Goal: Task Accomplishment & Management: Use online tool/utility

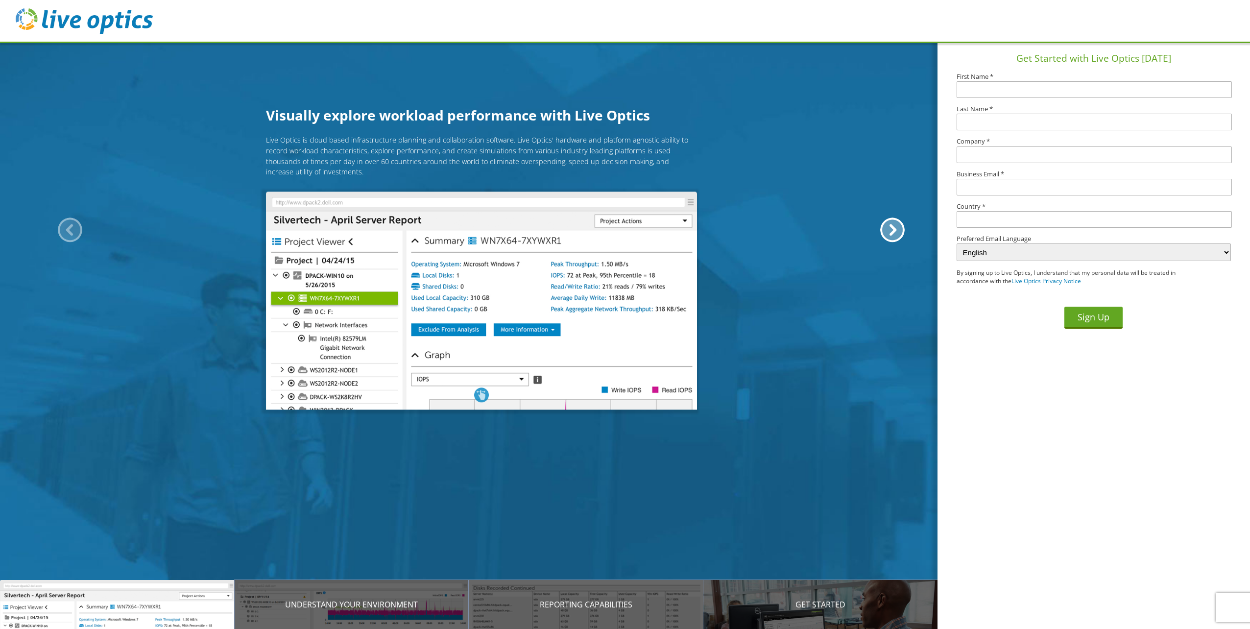
click at [1089, 91] on input "text" at bounding box center [1094, 89] width 275 height 17
type input "Brian"
type input "Demers"
type input "Town of Pelham, NH"
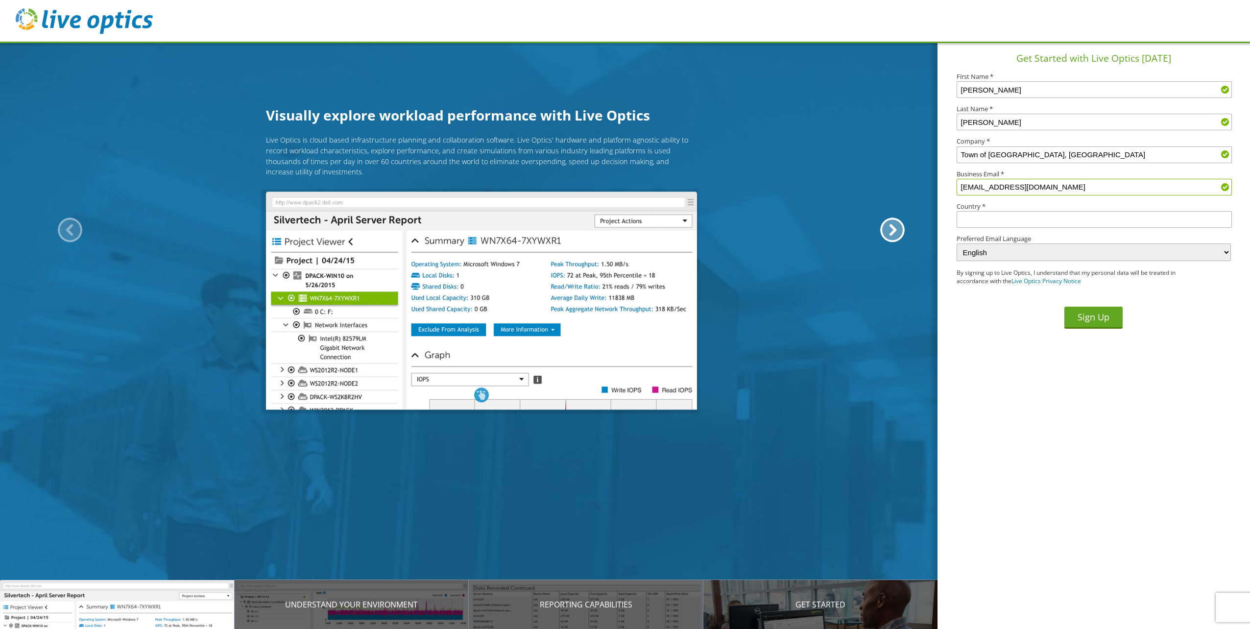
type input "[EMAIL_ADDRESS][DOMAIN_NAME]"
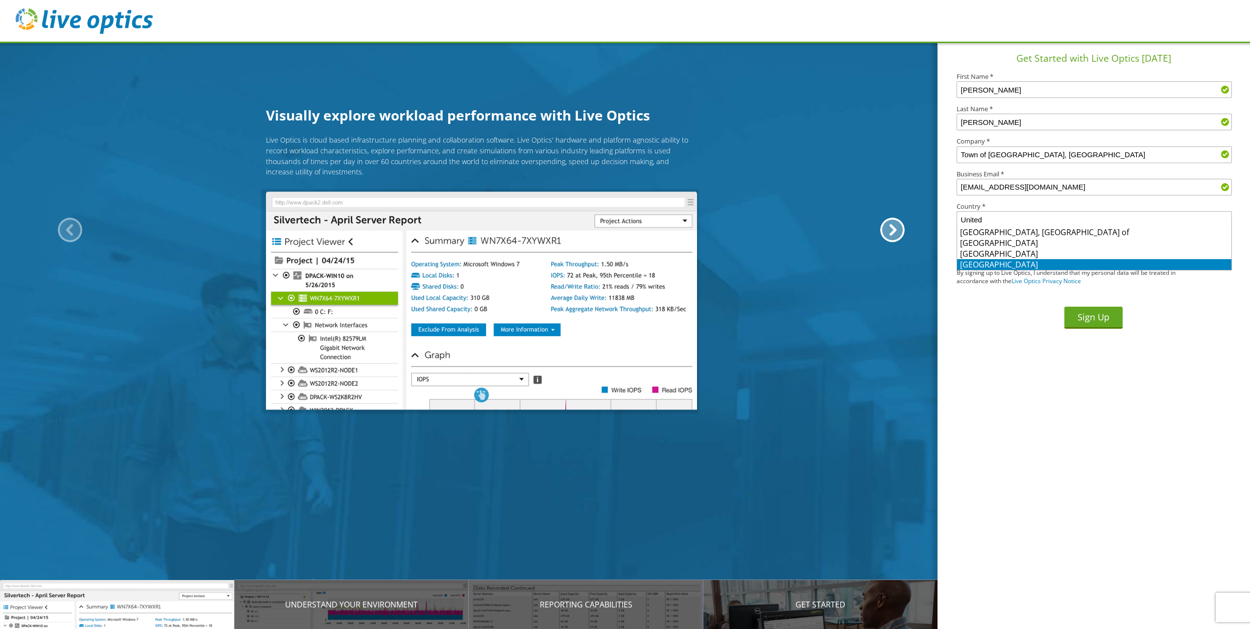
click at [999, 264] on li "United States" at bounding box center [1094, 264] width 274 height 11
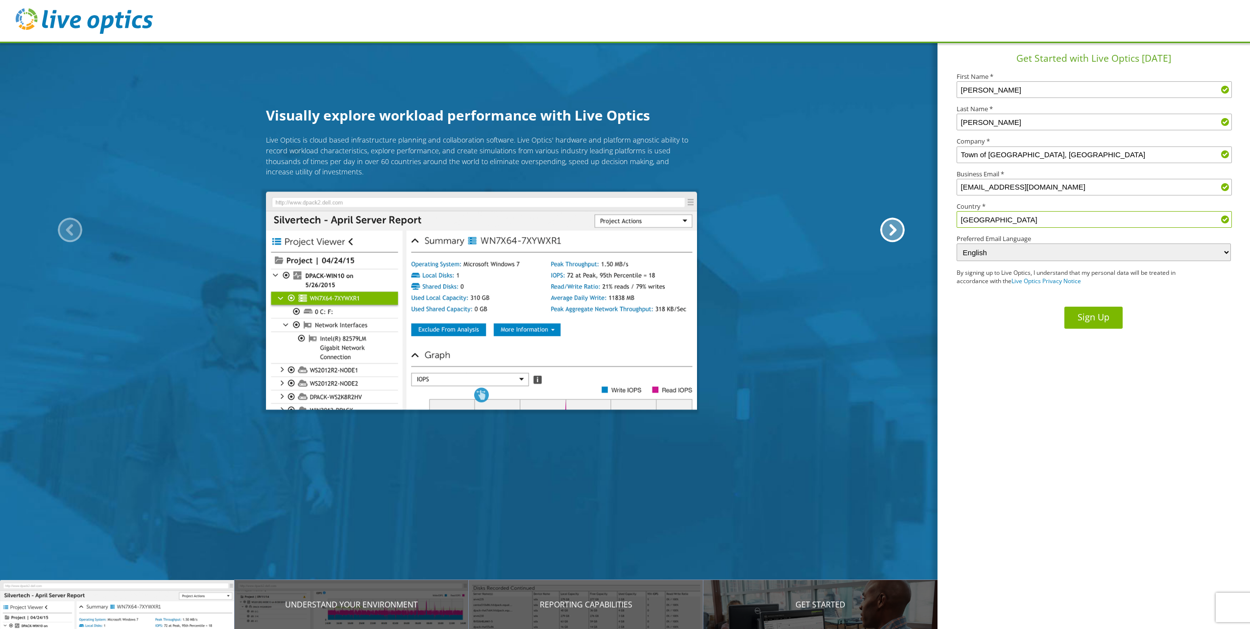
type input "United States"
click at [1096, 322] on button "Sign Up" at bounding box center [1093, 318] width 58 height 22
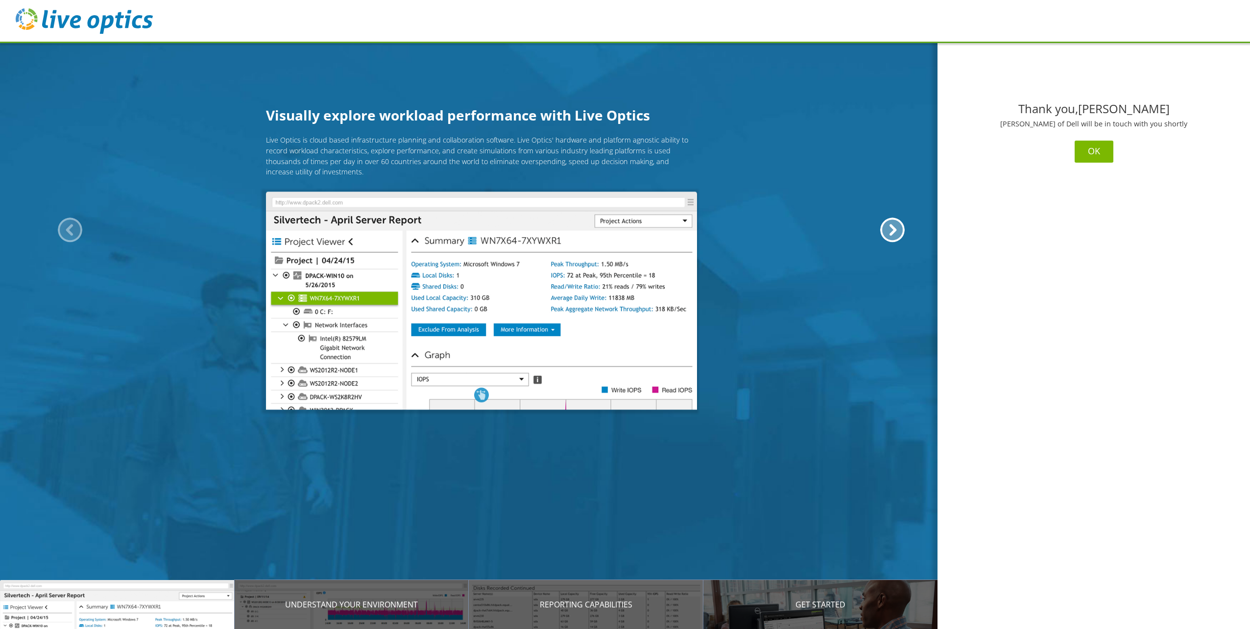
click at [1100, 152] on button "OK" at bounding box center [1094, 152] width 39 height 22
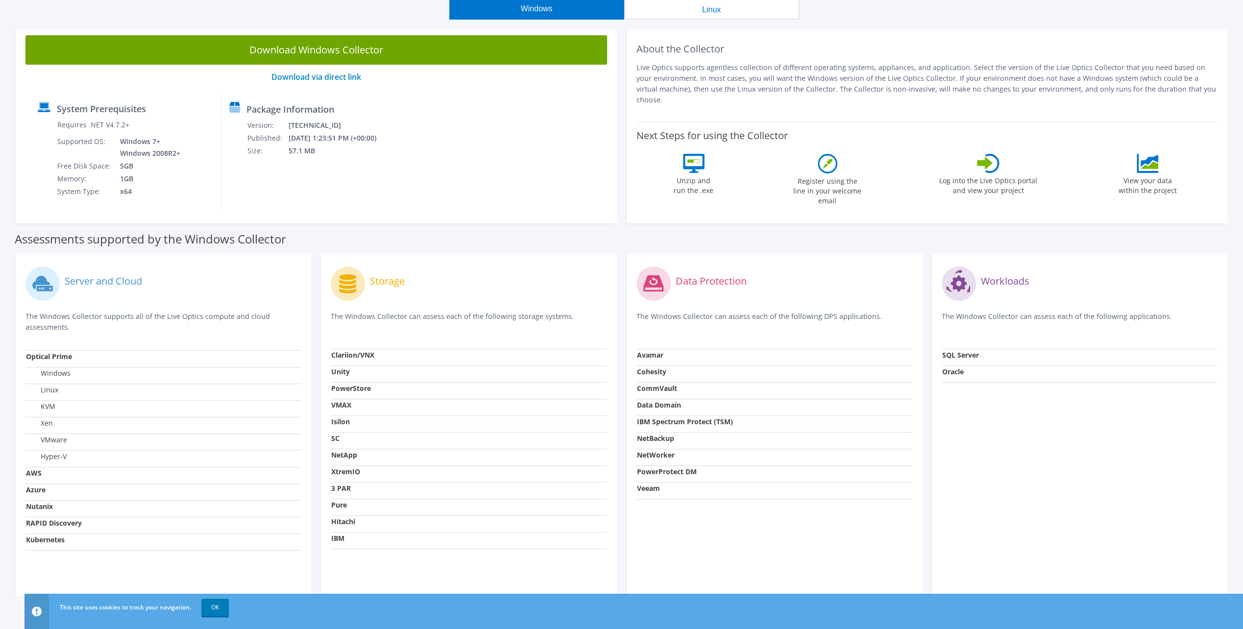
scroll to position [98, 0]
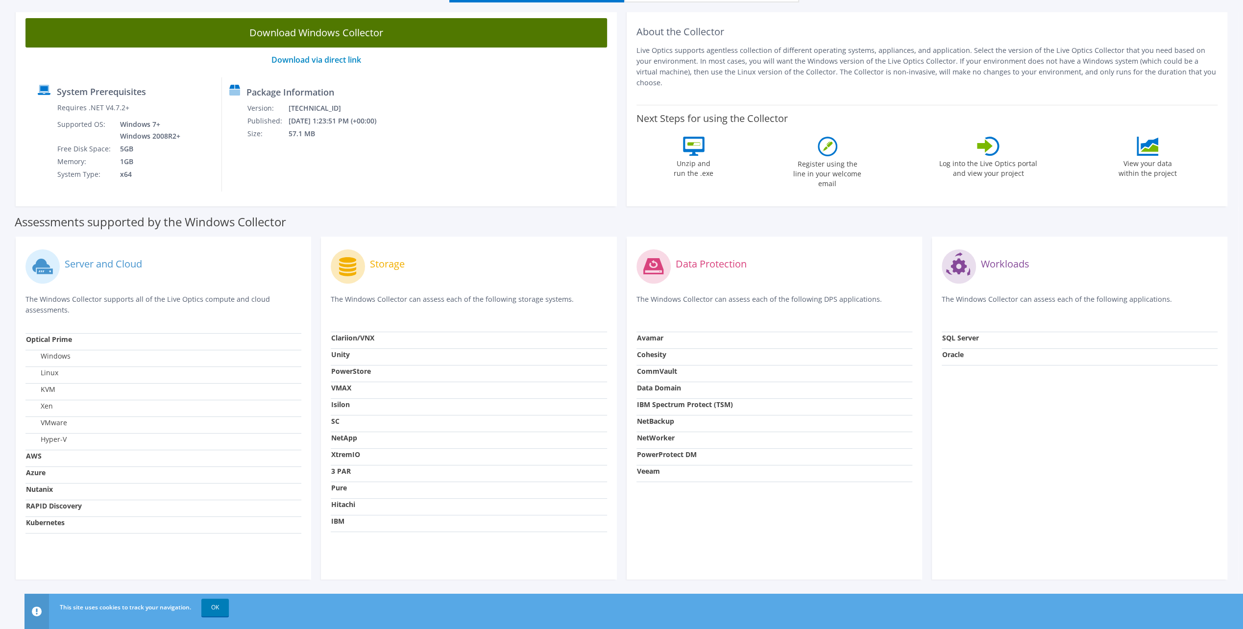
click at [350, 40] on link "Download Windows Collector" at bounding box center [315, 32] width 581 height 29
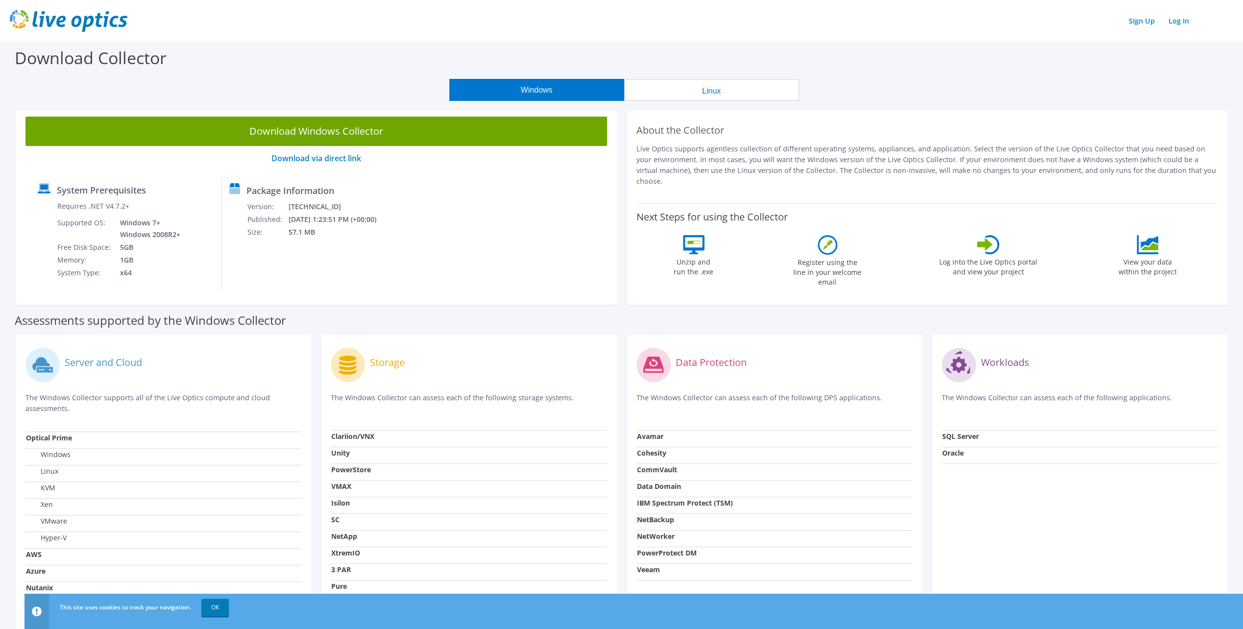
click at [850, 73] on div "Download Collector" at bounding box center [621, 60] width 1233 height 37
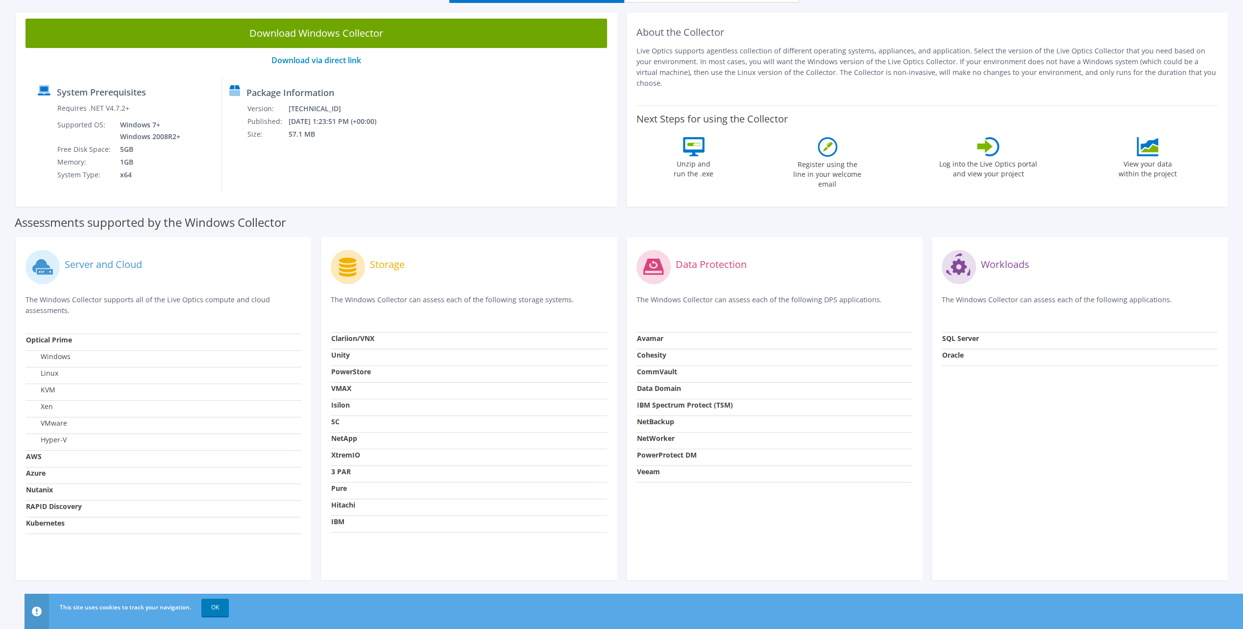
scroll to position [98, 0]
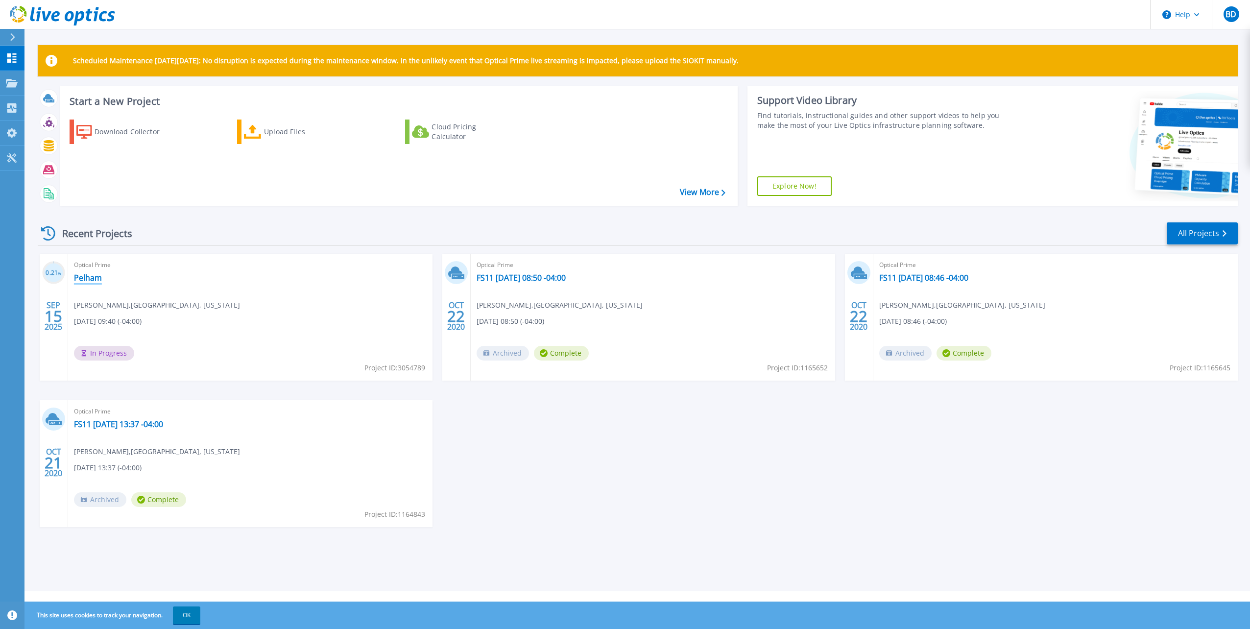
click at [85, 278] on link "Pelham" at bounding box center [88, 278] width 28 height 10
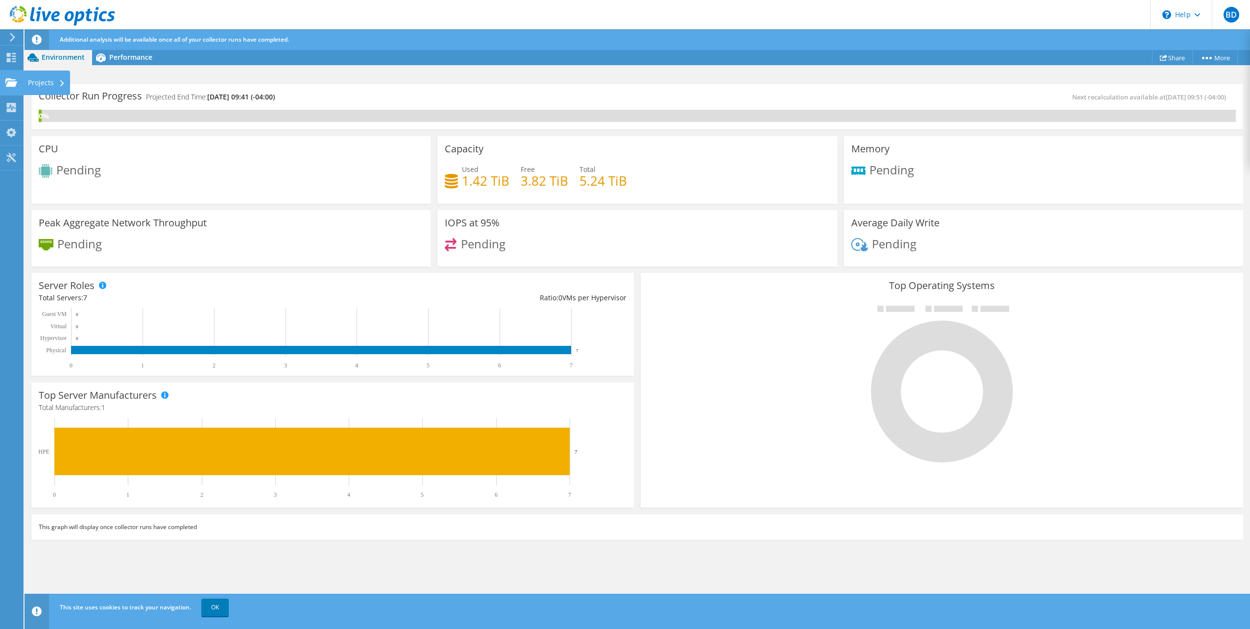
click at [64, 87] on div "Projects" at bounding box center [46, 83] width 47 height 24
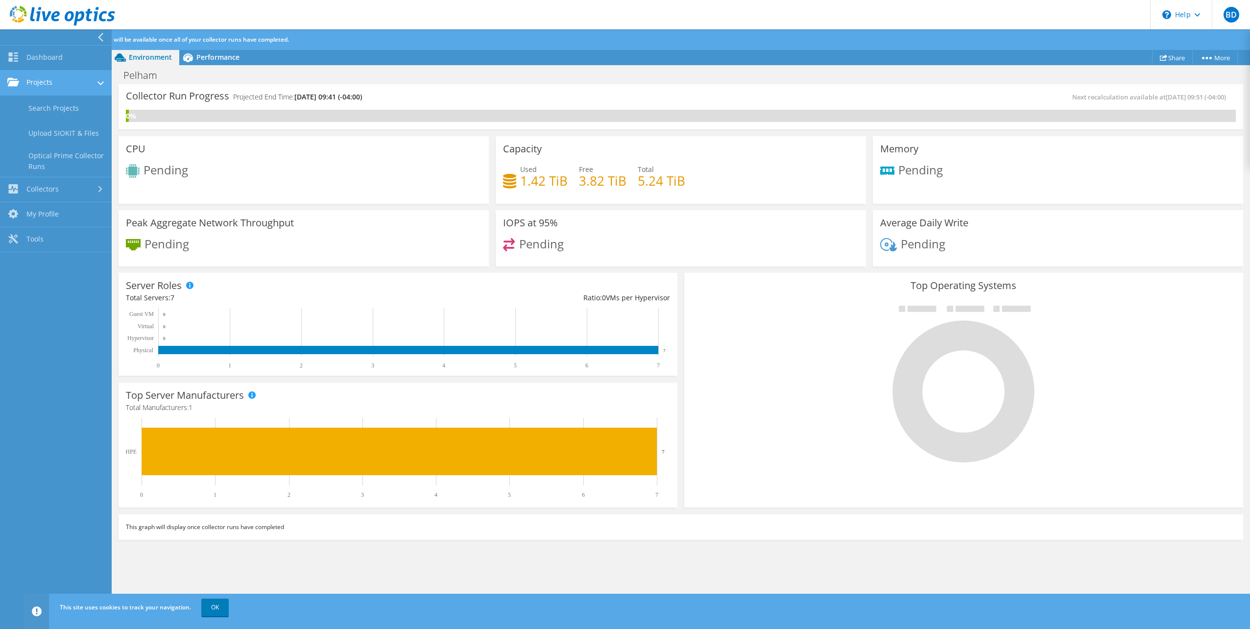
click at [38, 78] on link "Projects" at bounding box center [56, 83] width 112 height 25
click at [29, 101] on link "Collectors" at bounding box center [56, 108] width 112 height 25
click at [62, 113] on link "Collectors" at bounding box center [56, 108] width 112 height 25
click at [540, 89] on div "Collector Run Progress Projected End Time: 09/16/2025, 09:41 (-04:00) Next reca…" at bounding box center [681, 106] width 1125 height 45
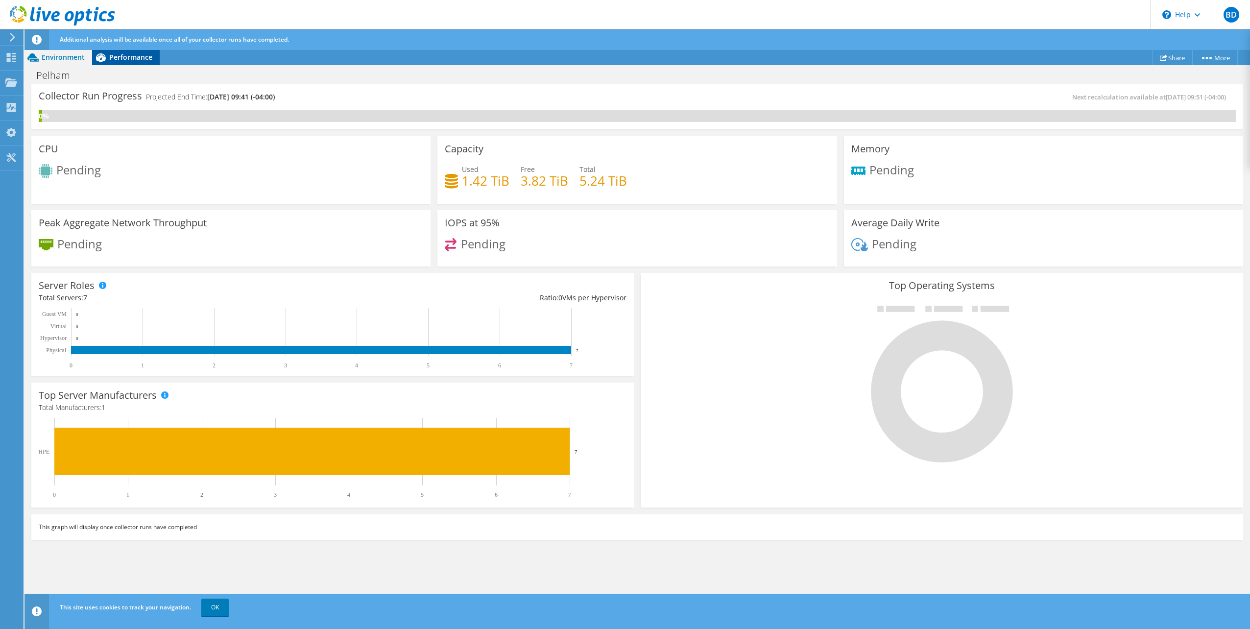
click at [132, 57] on span "Performance" at bounding box center [130, 56] width 43 height 9
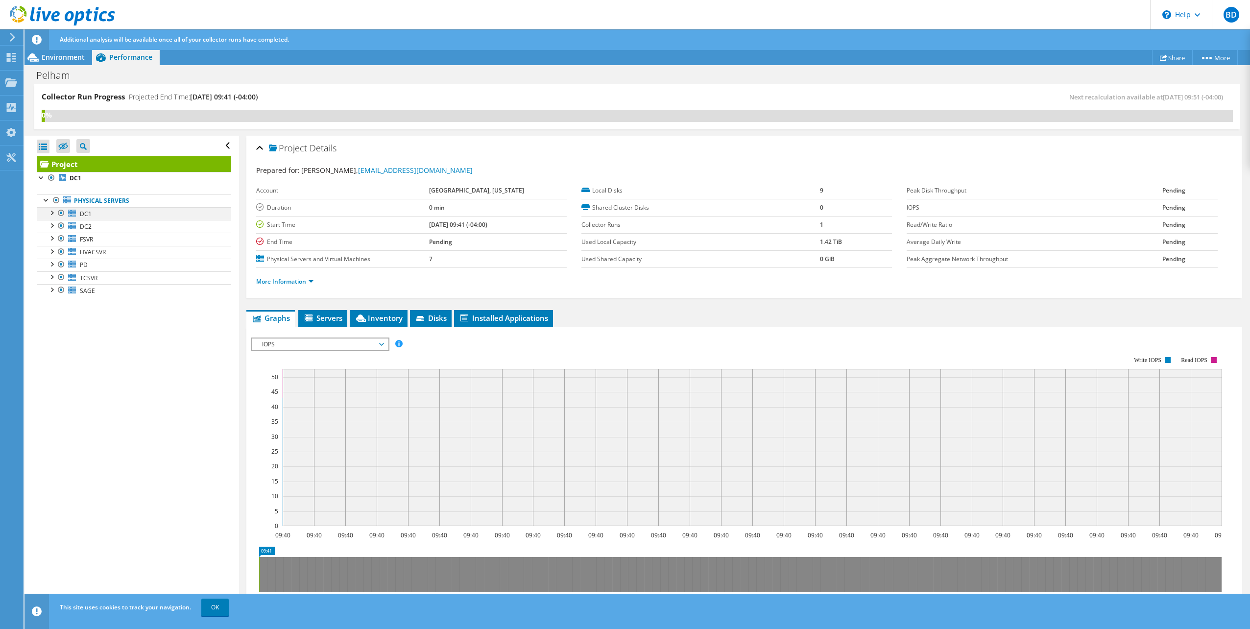
click at [54, 212] on div at bounding box center [52, 212] width 10 height 10
click at [91, 213] on link "DC1" at bounding box center [134, 213] width 194 height 13
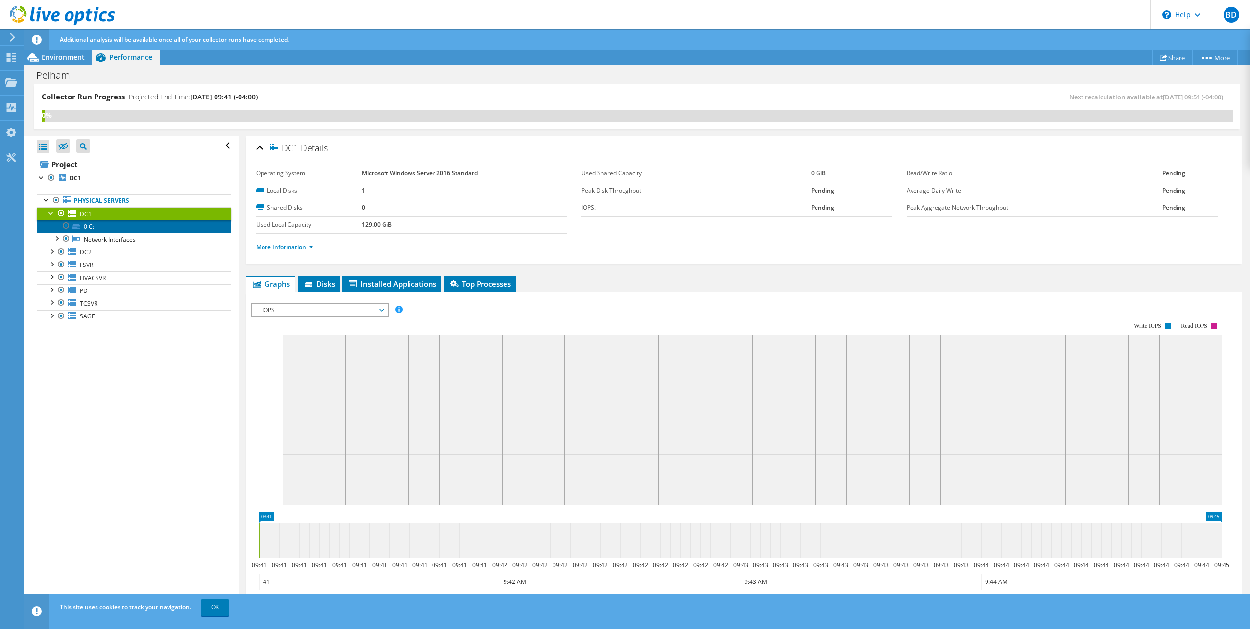
click at [88, 222] on link "0 C:" at bounding box center [134, 226] width 194 height 13
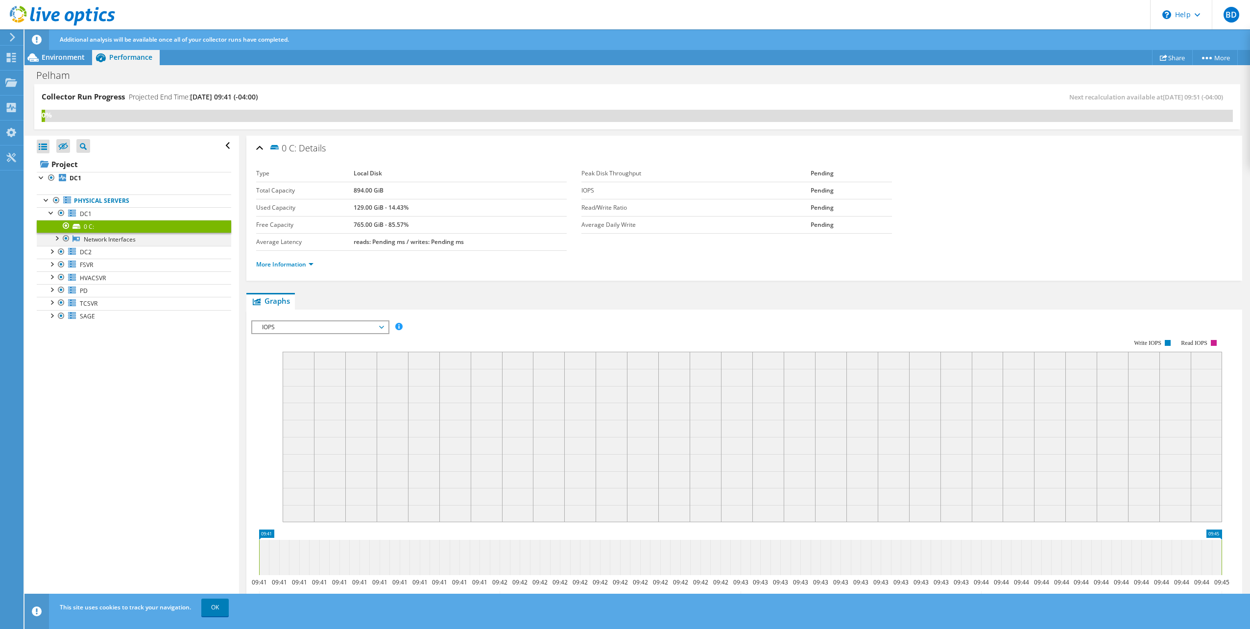
click at [57, 239] on div at bounding box center [56, 238] width 10 height 10
click at [117, 250] on link "HPE Ethernet 1Gb 4-port 366FLR Adapter #2" at bounding box center [134, 252] width 194 height 13
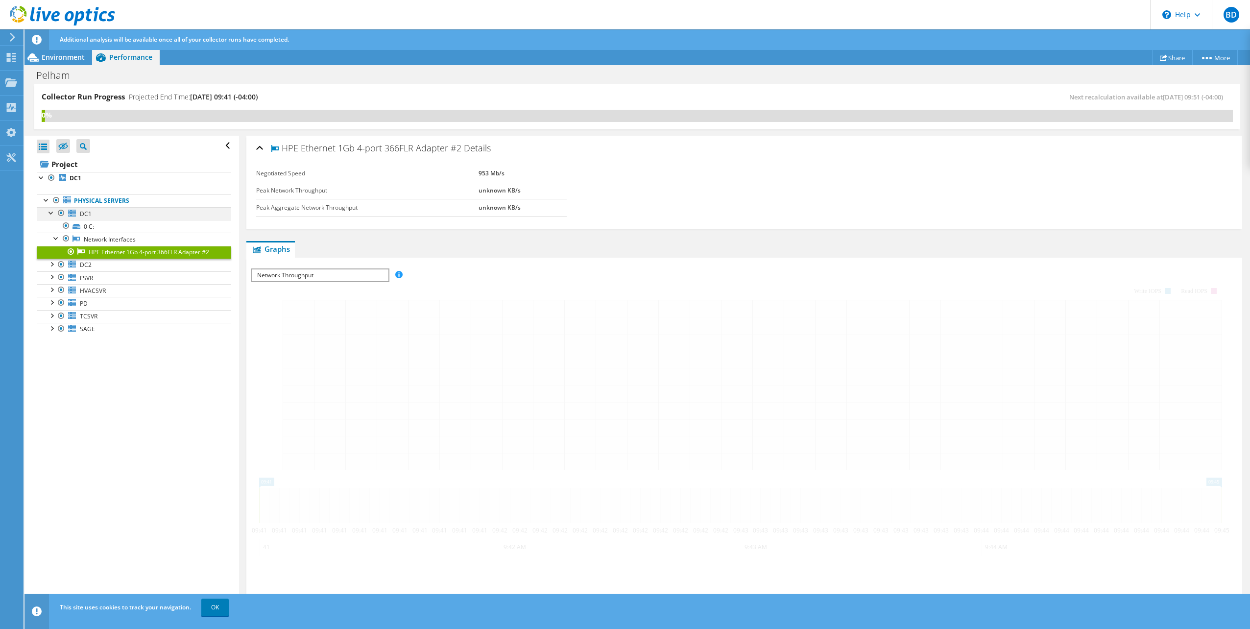
click at [50, 214] on div at bounding box center [52, 212] width 10 height 10
click at [53, 225] on div at bounding box center [52, 225] width 10 height 10
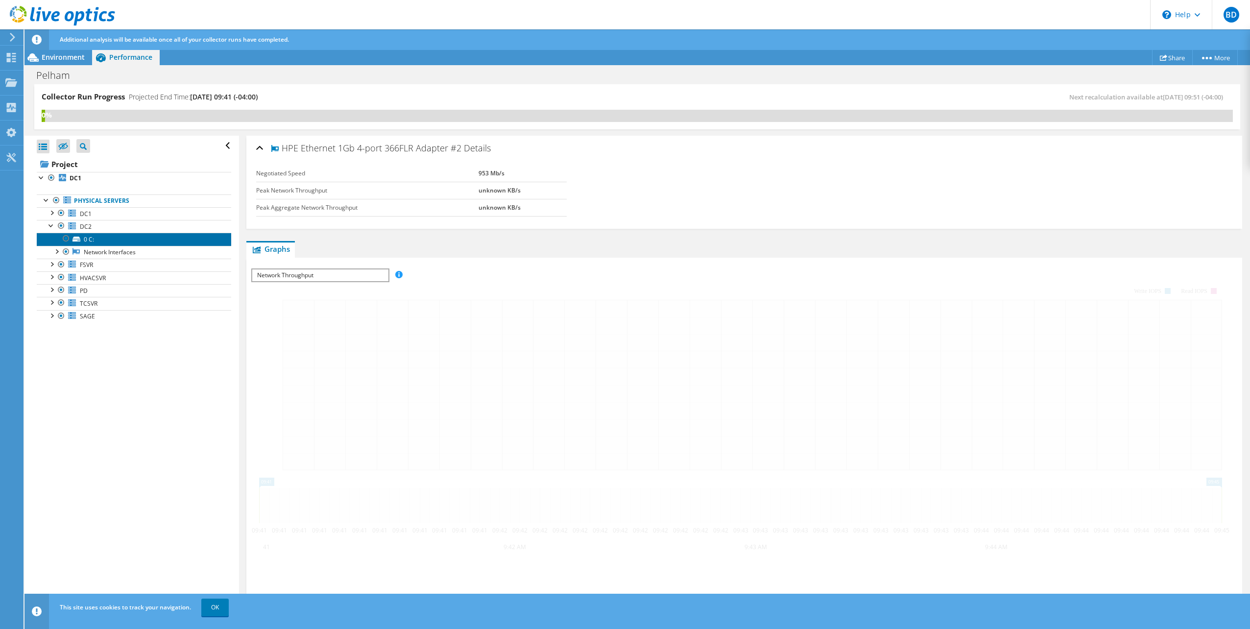
click at [101, 236] on link "0 C:" at bounding box center [134, 239] width 194 height 13
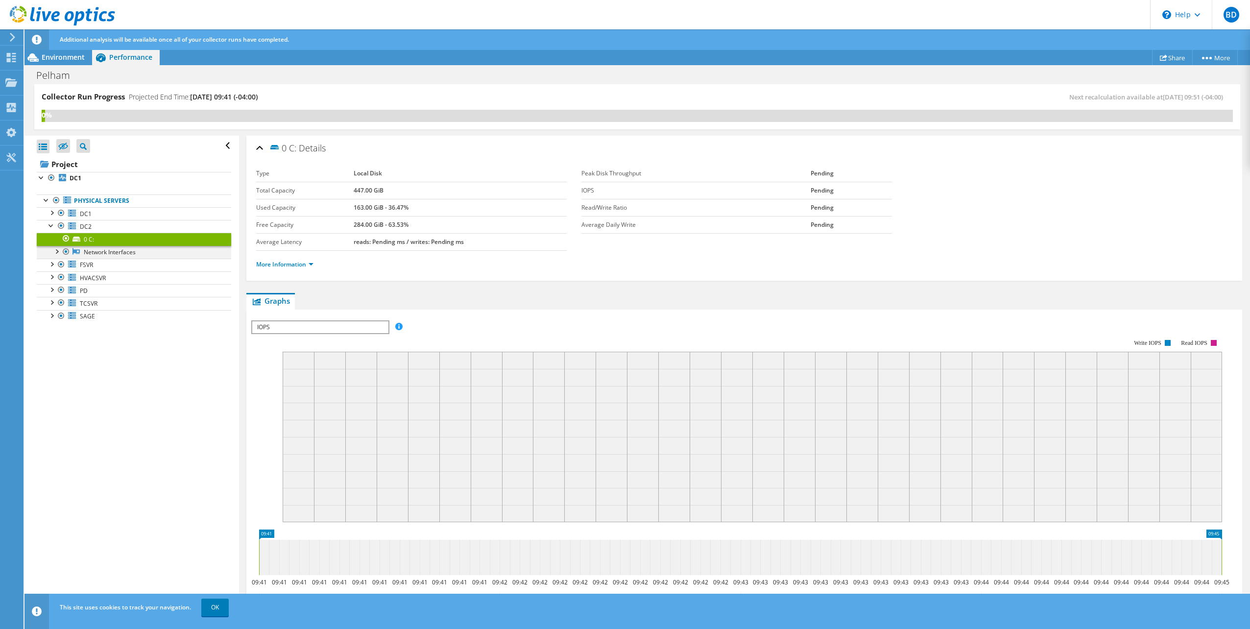
click at [53, 250] on div at bounding box center [56, 251] width 10 height 10
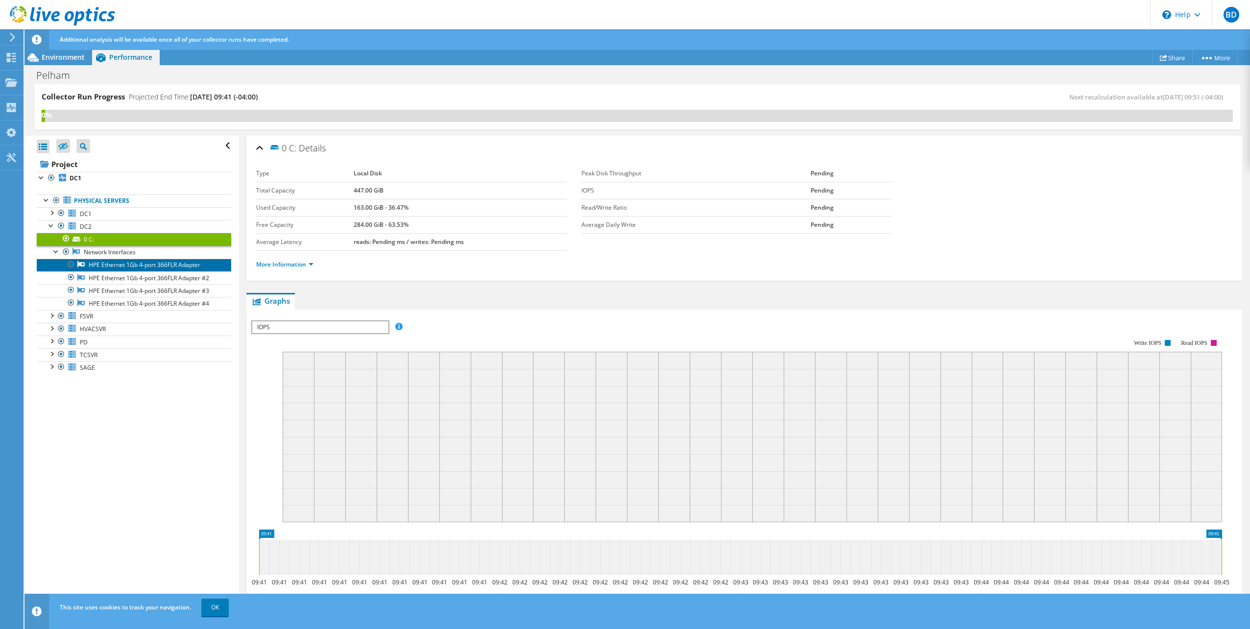
click at [96, 265] on link "HPE Ethernet 1Gb 4-port 366FLR Adapter" at bounding box center [134, 265] width 194 height 13
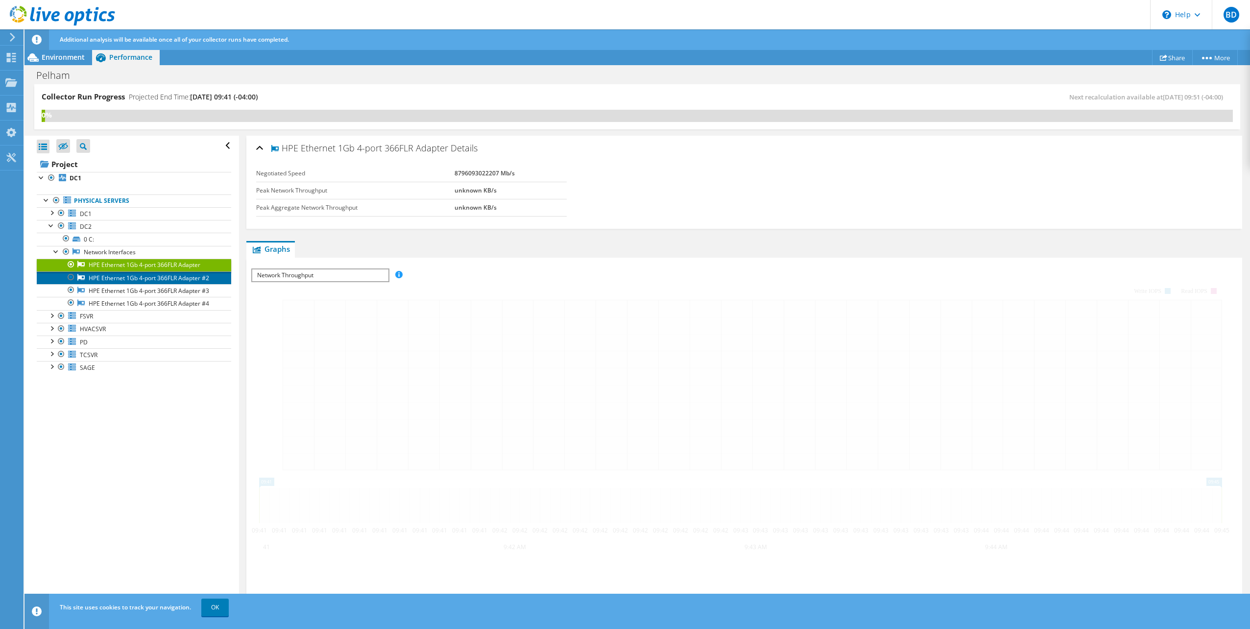
click at [100, 278] on link "HPE Ethernet 1Gb 4-port 366FLR Adapter #2" at bounding box center [134, 277] width 194 height 13
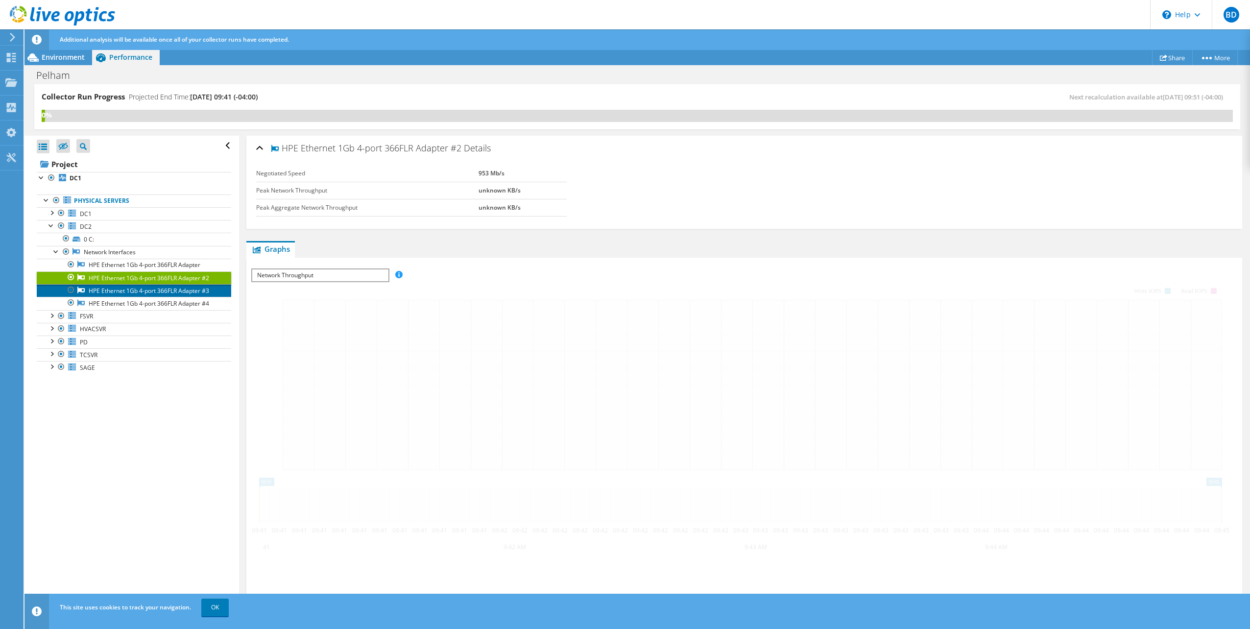
click at [105, 293] on link "HPE Ethernet 1Gb 4-port 366FLR Adapter #3" at bounding box center [134, 290] width 194 height 13
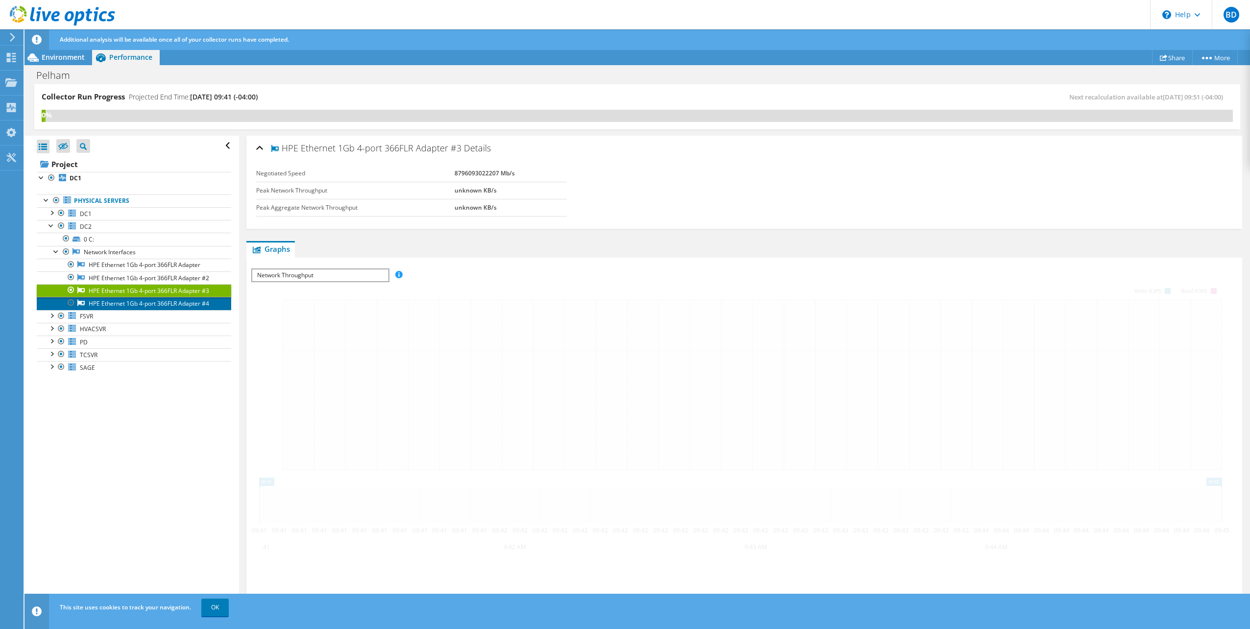
click at [105, 302] on link "HPE Ethernet 1Gb 4-port 366FLR Adapter #4" at bounding box center [134, 303] width 194 height 13
click at [55, 252] on div at bounding box center [56, 251] width 10 height 10
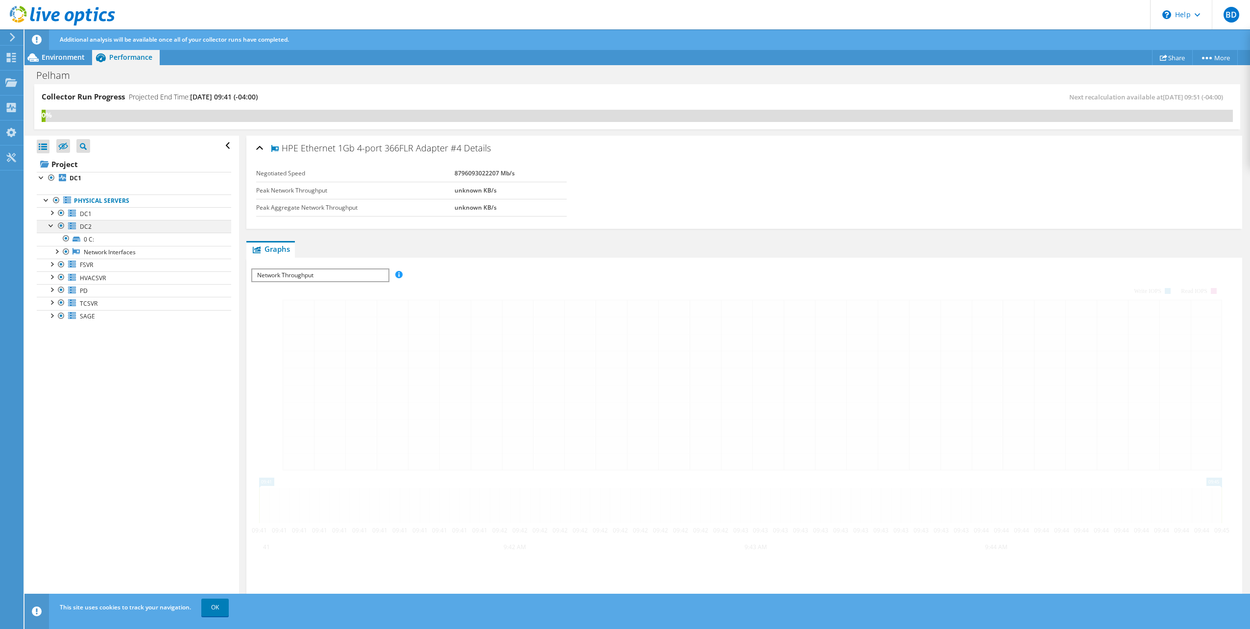
click at [51, 225] on div at bounding box center [52, 225] width 10 height 10
click at [53, 240] on div at bounding box center [52, 238] width 10 height 10
click at [93, 252] on link "0 C:" at bounding box center [134, 252] width 194 height 13
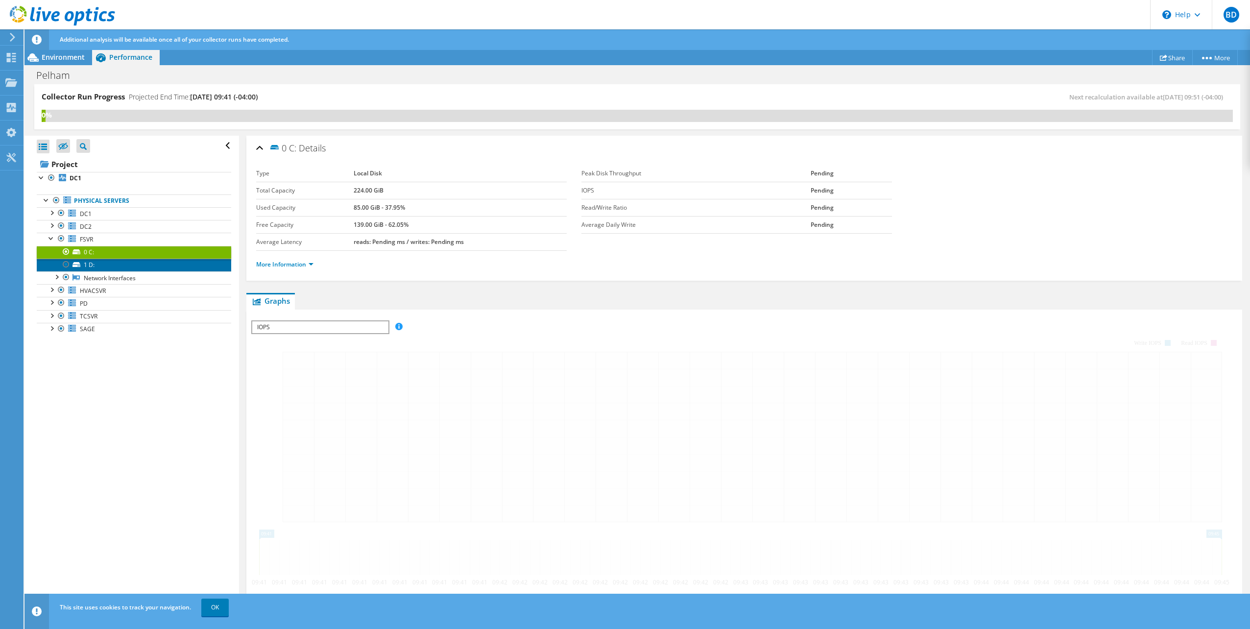
click at [93, 264] on link "1 D:" at bounding box center [134, 265] width 194 height 13
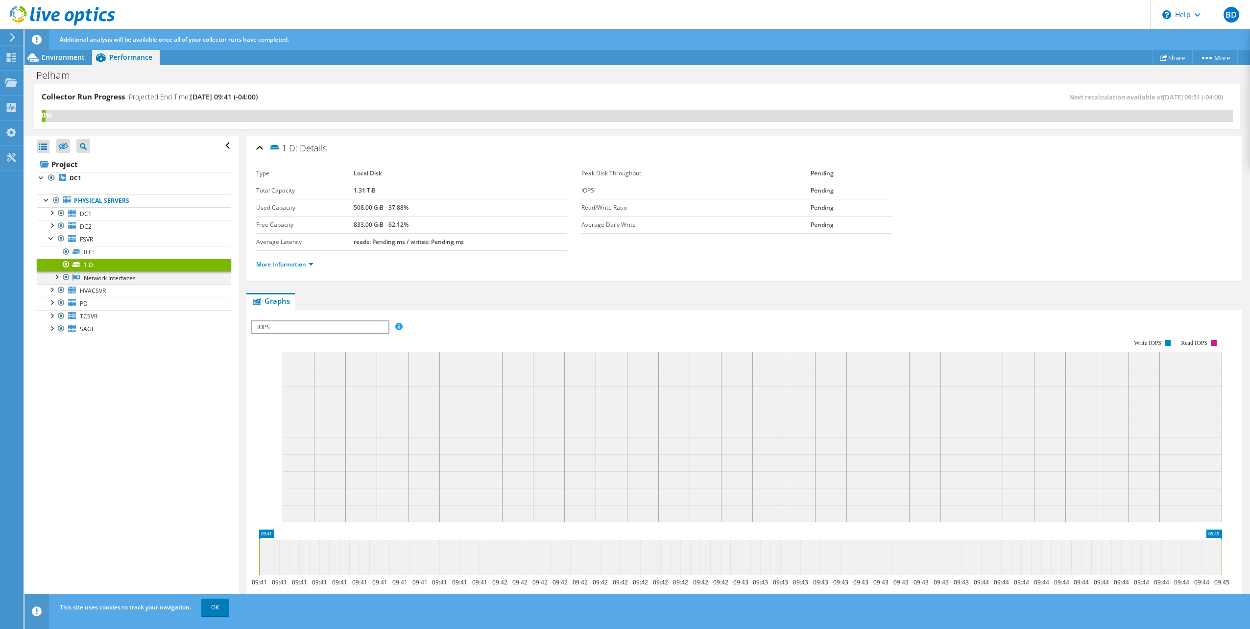
click at [58, 276] on div at bounding box center [56, 276] width 10 height 10
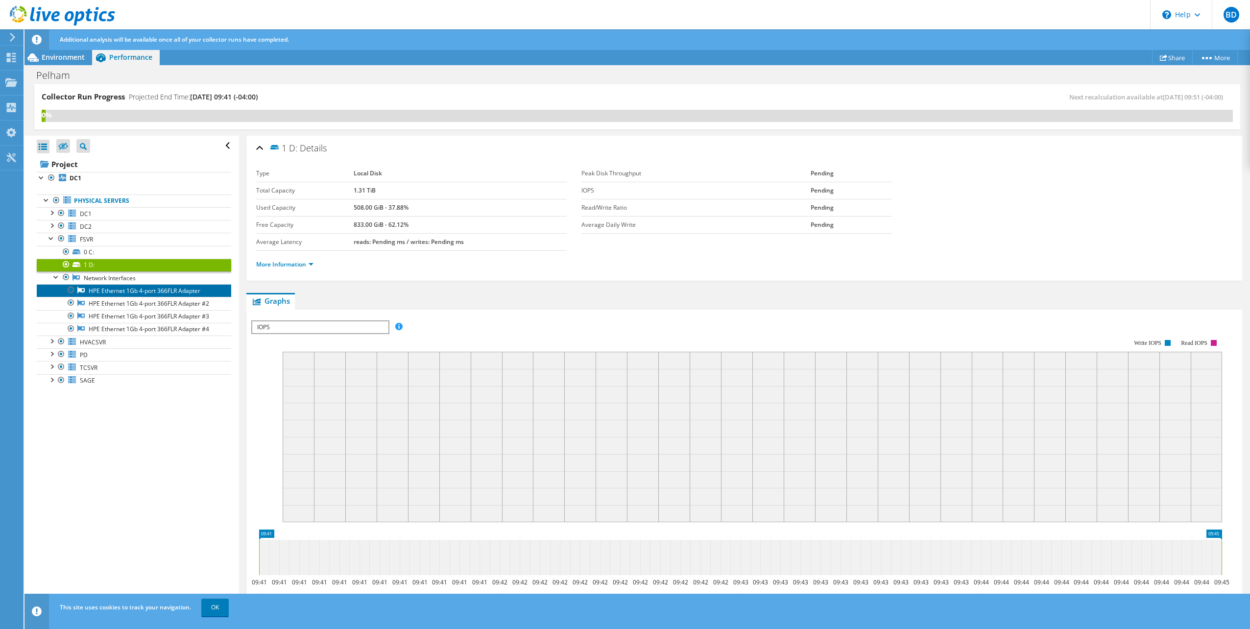
click at [108, 289] on link "HPE Ethernet 1Gb 4-port 366FLR Adapter" at bounding box center [134, 290] width 194 height 13
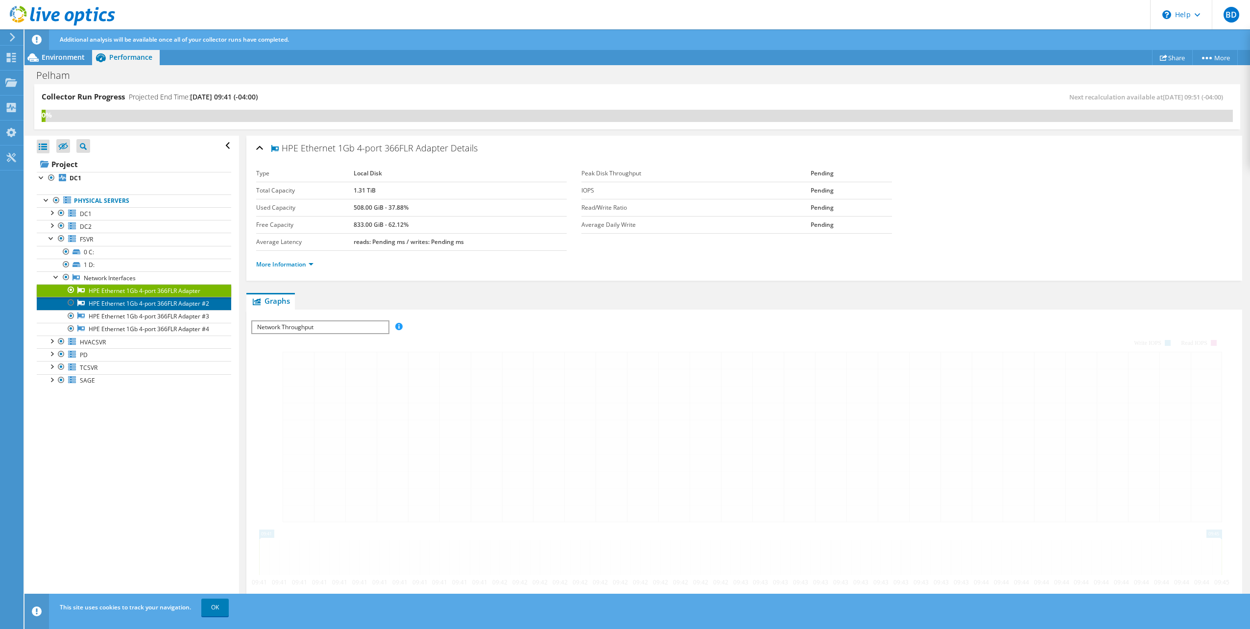
click at [112, 300] on link "HPE Ethernet 1Gb 4-port 366FLR Adapter #2" at bounding box center [134, 303] width 194 height 13
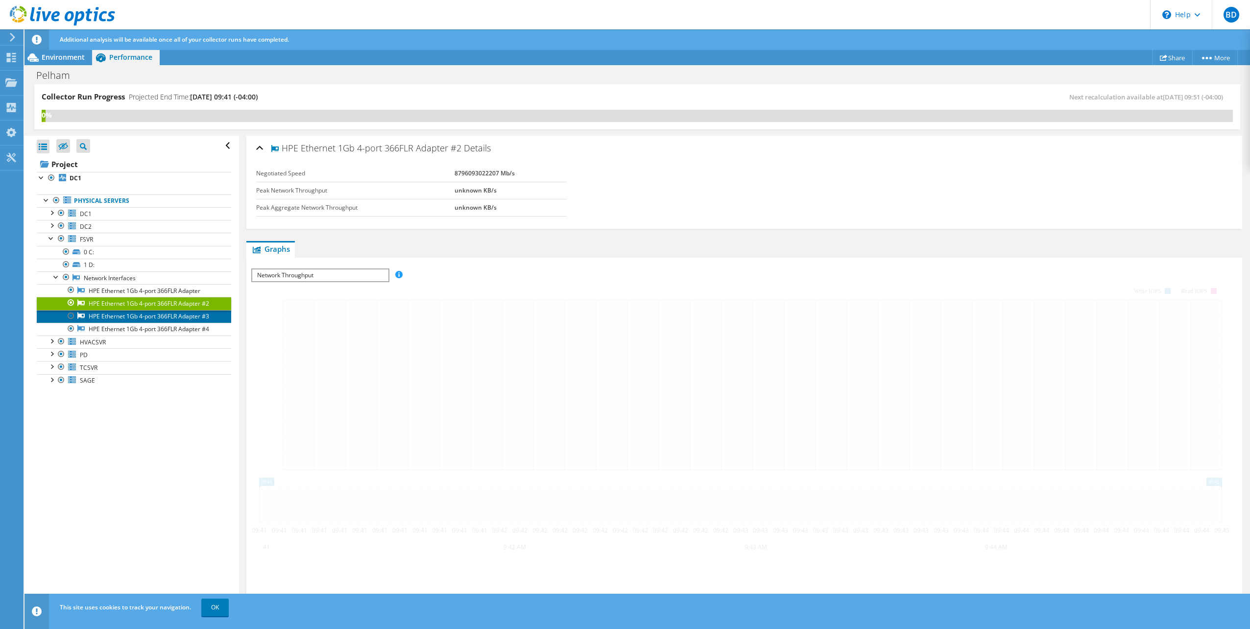
click at [100, 313] on link "HPE Ethernet 1Gb 4-port 366FLR Adapter #3" at bounding box center [134, 316] width 194 height 13
click at [98, 325] on link "HPE Ethernet 1Gb 4-port 366FLR Adapter #4" at bounding box center [134, 329] width 194 height 13
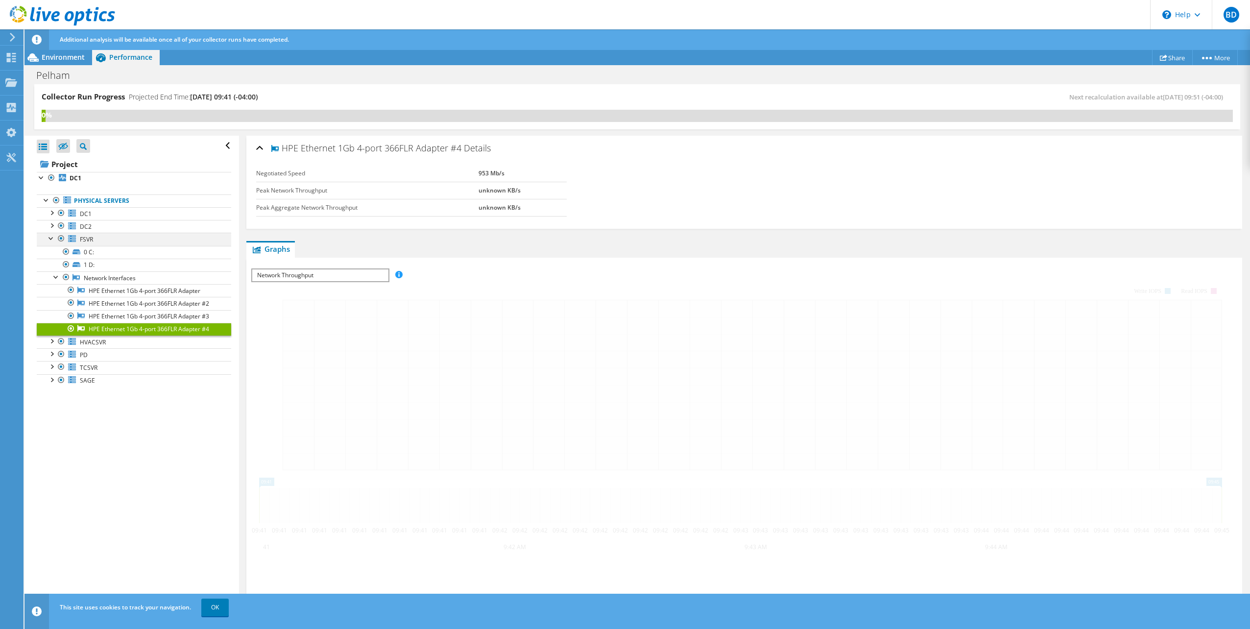
click at [52, 239] on div at bounding box center [52, 238] width 10 height 10
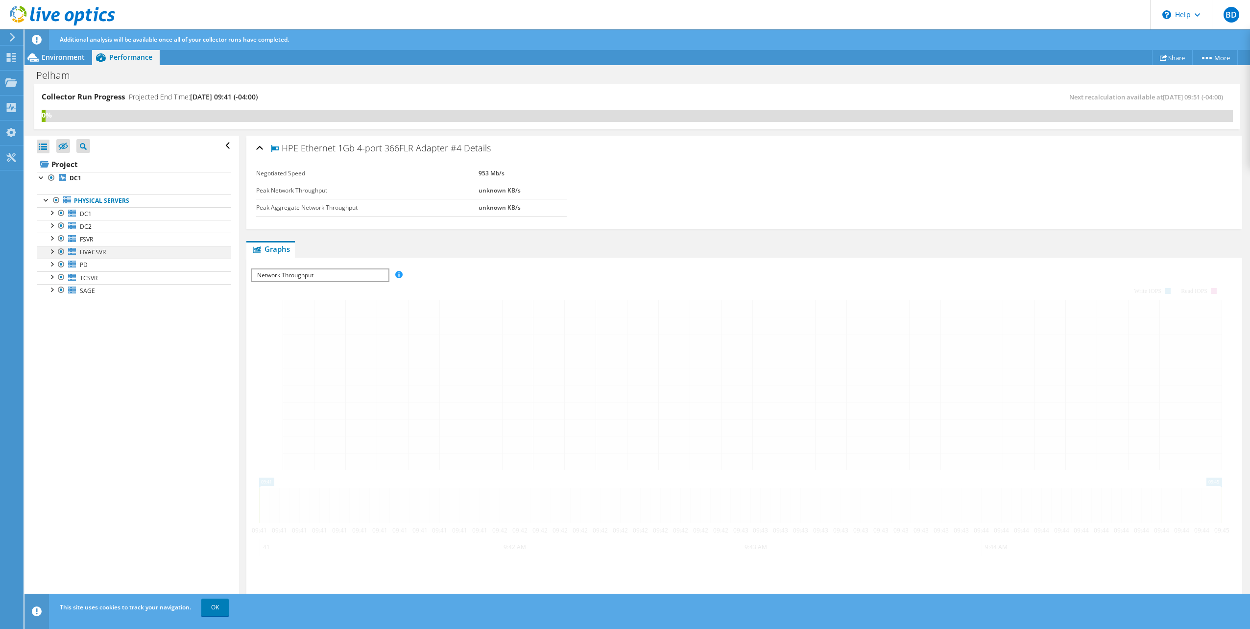
click at [52, 252] on div at bounding box center [52, 251] width 10 height 10
click at [84, 262] on link "0 C:" at bounding box center [134, 265] width 194 height 13
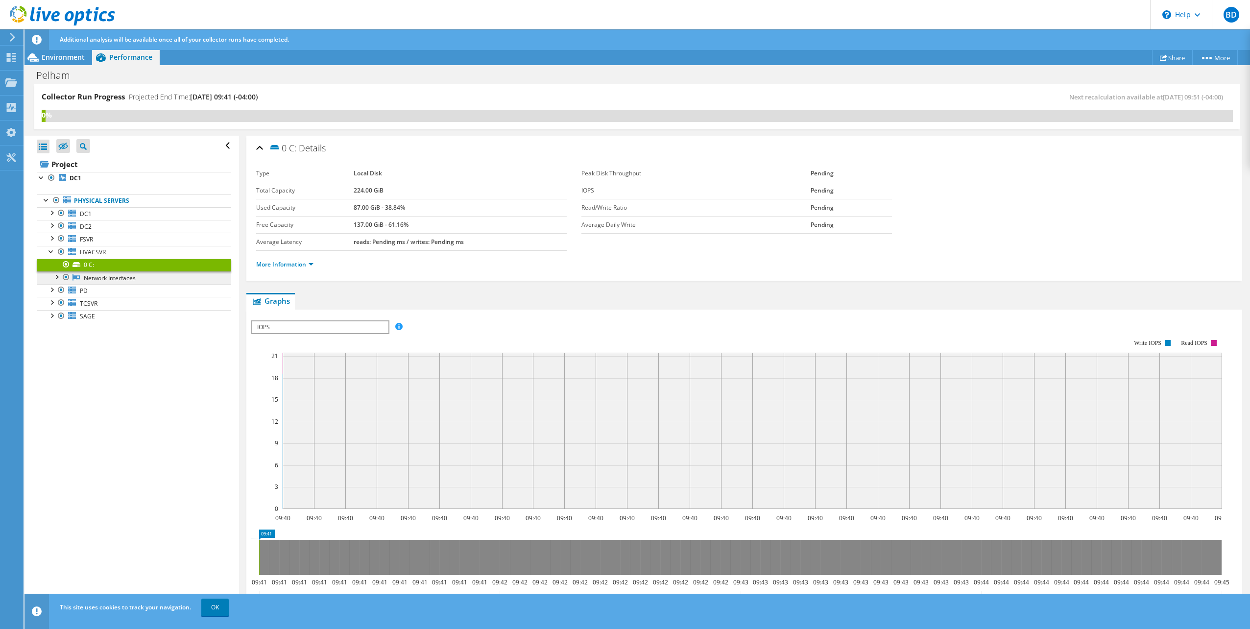
click at [81, 275] on link "Network Interfaces" at bounding box center [134, 277] width 194 height 13
click at [56, 277] on div at bounding box center [56, 276] width 10 height 10
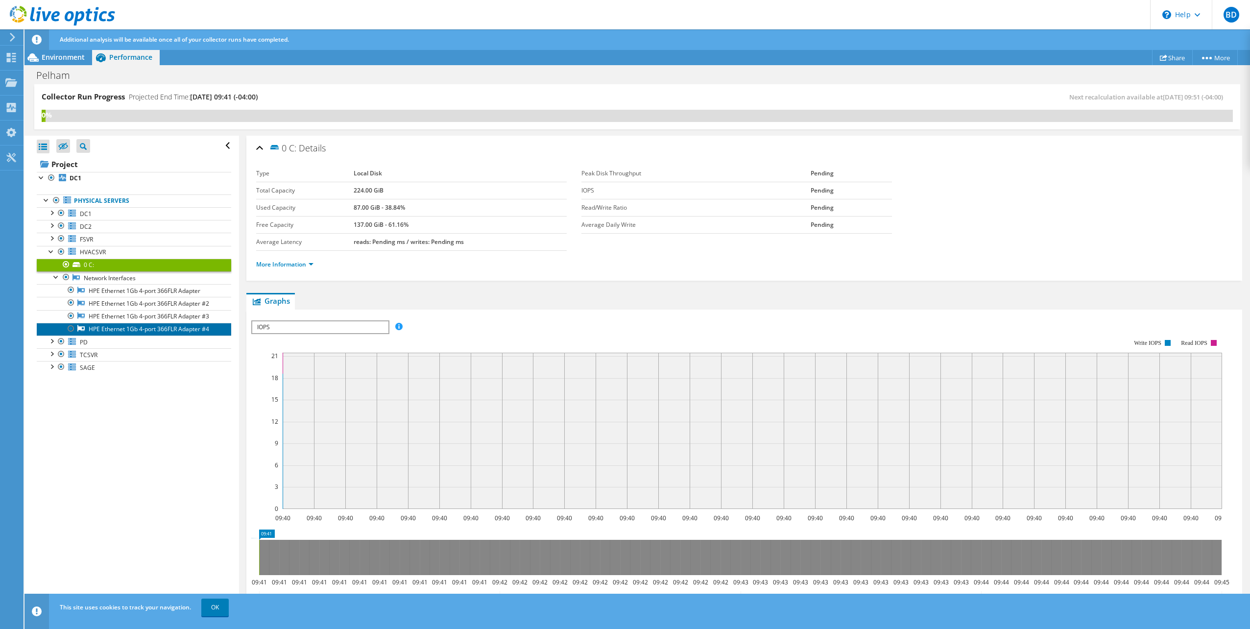
click at [102, 323] on link "HPE Ethernet 1Gb 4-port 366FLR Adapter #4" at bounding box center [134, 329] width 194 height 13
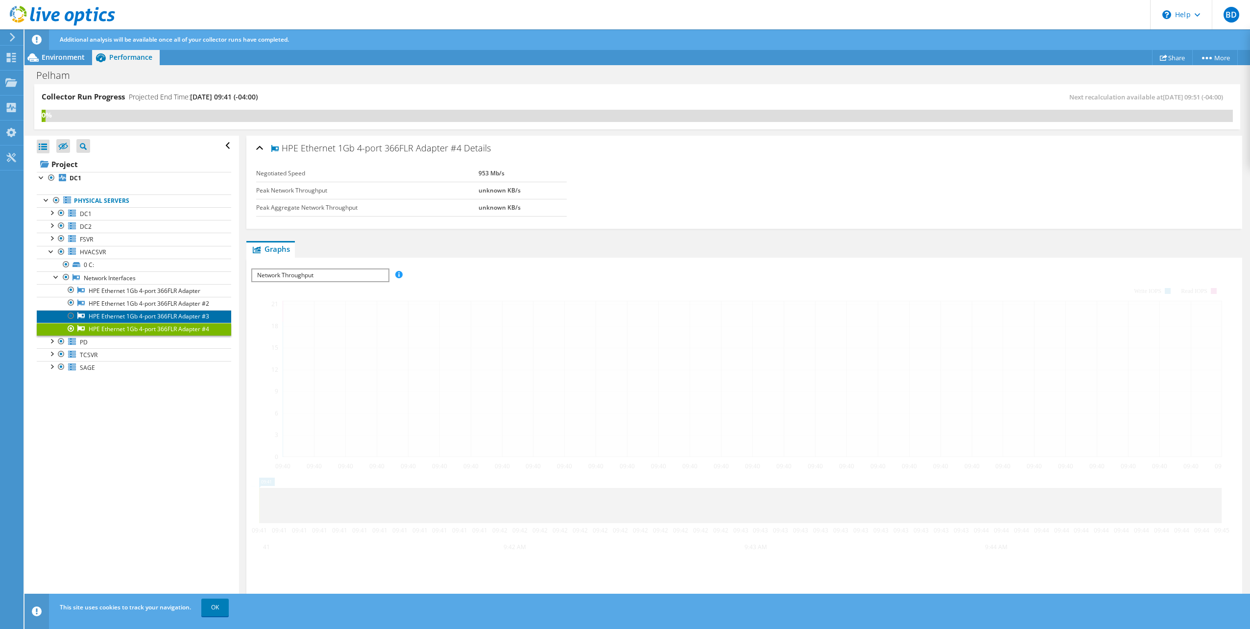
click at [106, 313] on link "HPE Ethernet 1Gb 4-port 366FLR Adapter #3" at bounding box center [134, 316] width 194 height 13
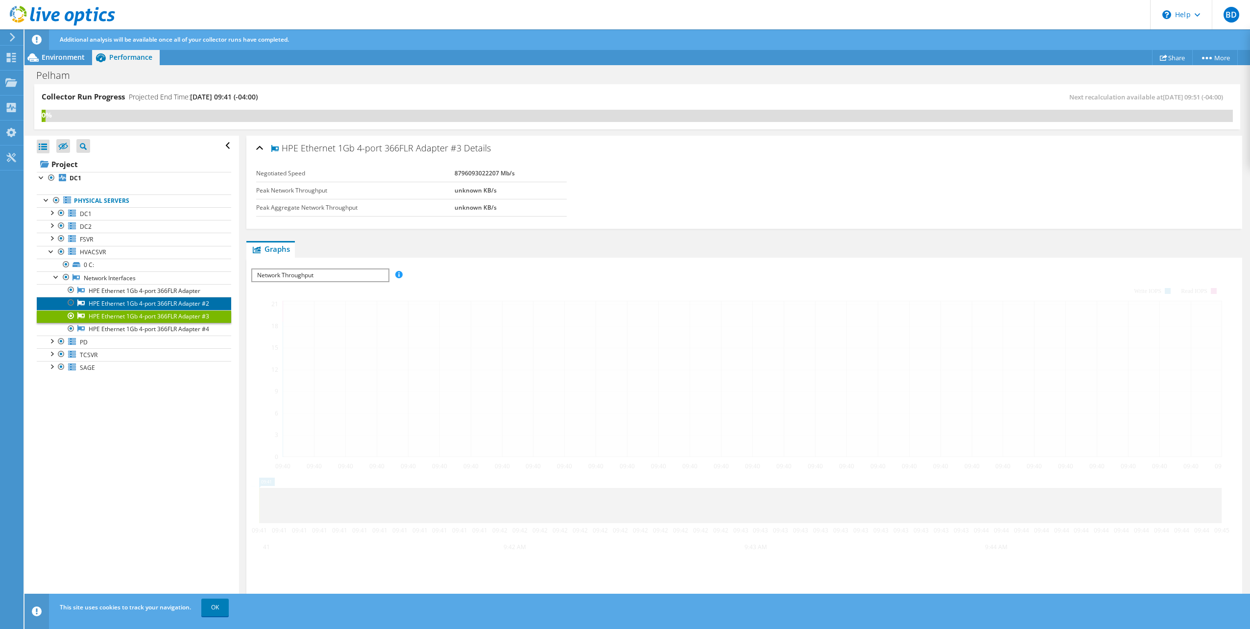
click at [110, 304] on link "HPE Ethernet 1Gb 4-port 366FLR Adapter #2" at bounding box center [134, 303] width 194 height 13
click at [110, 293] on link "HPE Ethernet 1Gb 4-port 366FLR Adapter" at bounding box center [134, 290] width 194 height 13
click at [54, 274] on div at bounding box center [56, 276] width 10 height 10
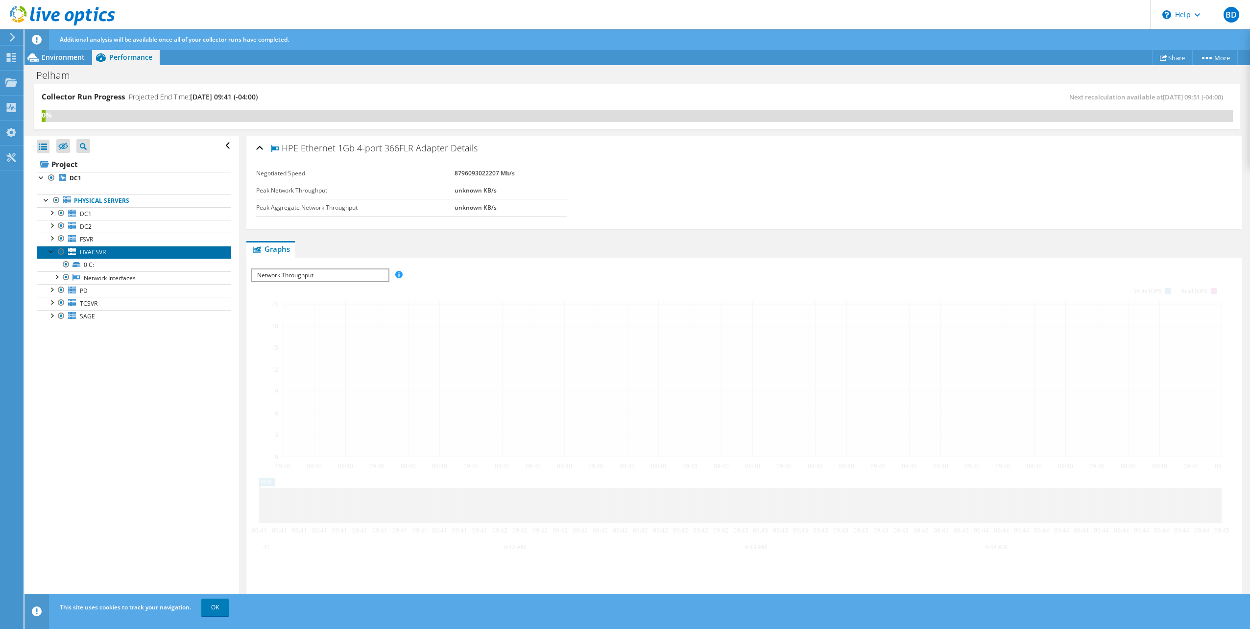
click at [48, 255] on link "HVACSVR" at bounding box center [134, 252] width 194 height 13
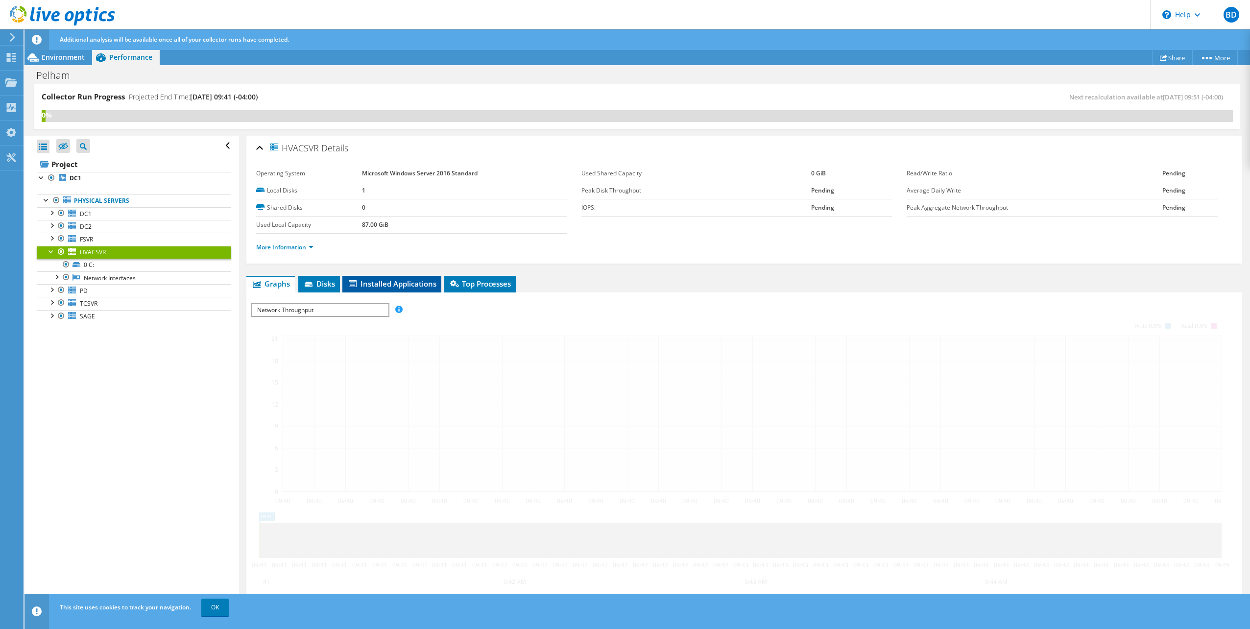
click at [405, 283] on span "Installed Applications" at bounding box center [391, 284] width 89 height 10
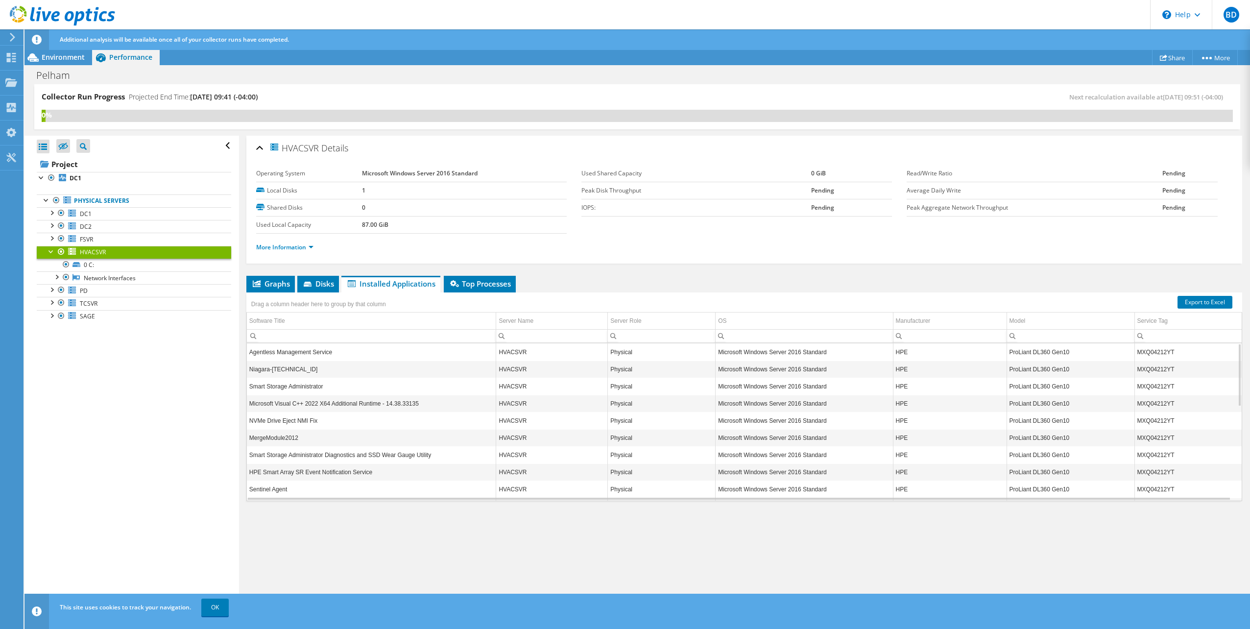
click at [49, 251] on div at bounding box center [52, 251] width 10 height 10
click at [402, 95] on div "Collector Run Progress Projected End Time: 09/16/2025, 09:41 (-04:00)" at bounding box center [340, 101] width 596 height 18
click at [49, 59] on span "Environment" at bounding box center [63, 56] width 43 height 9
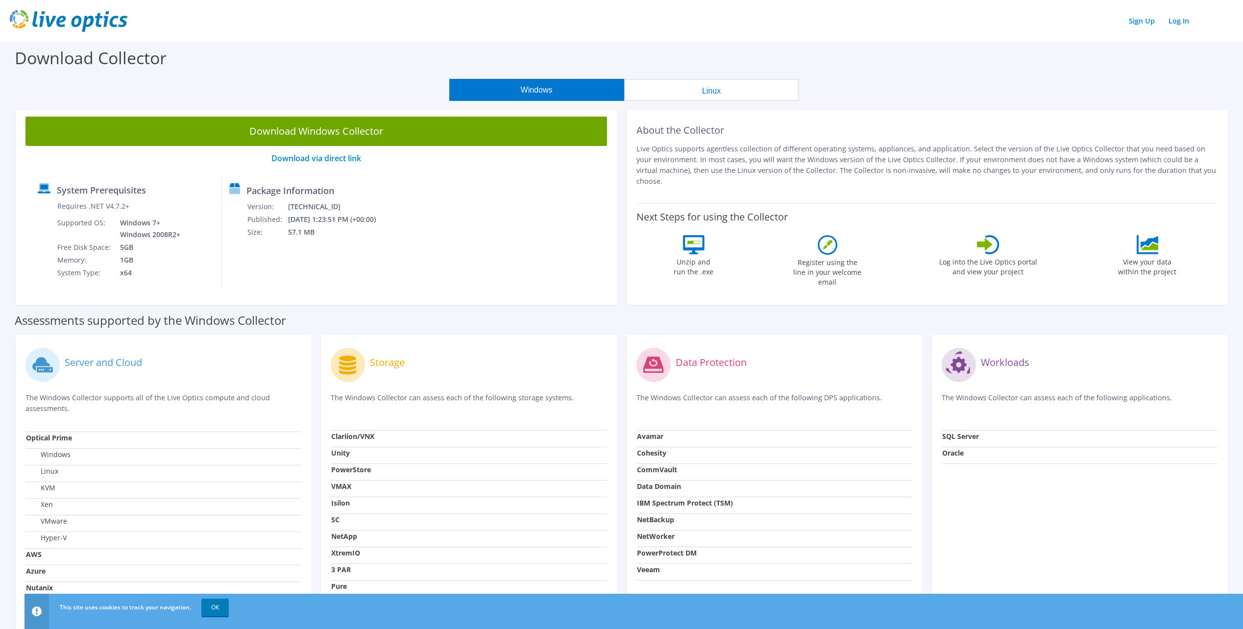
scroll to position [98, 0]
